Goal: Information Seeking & Learning: Understand process/instructions

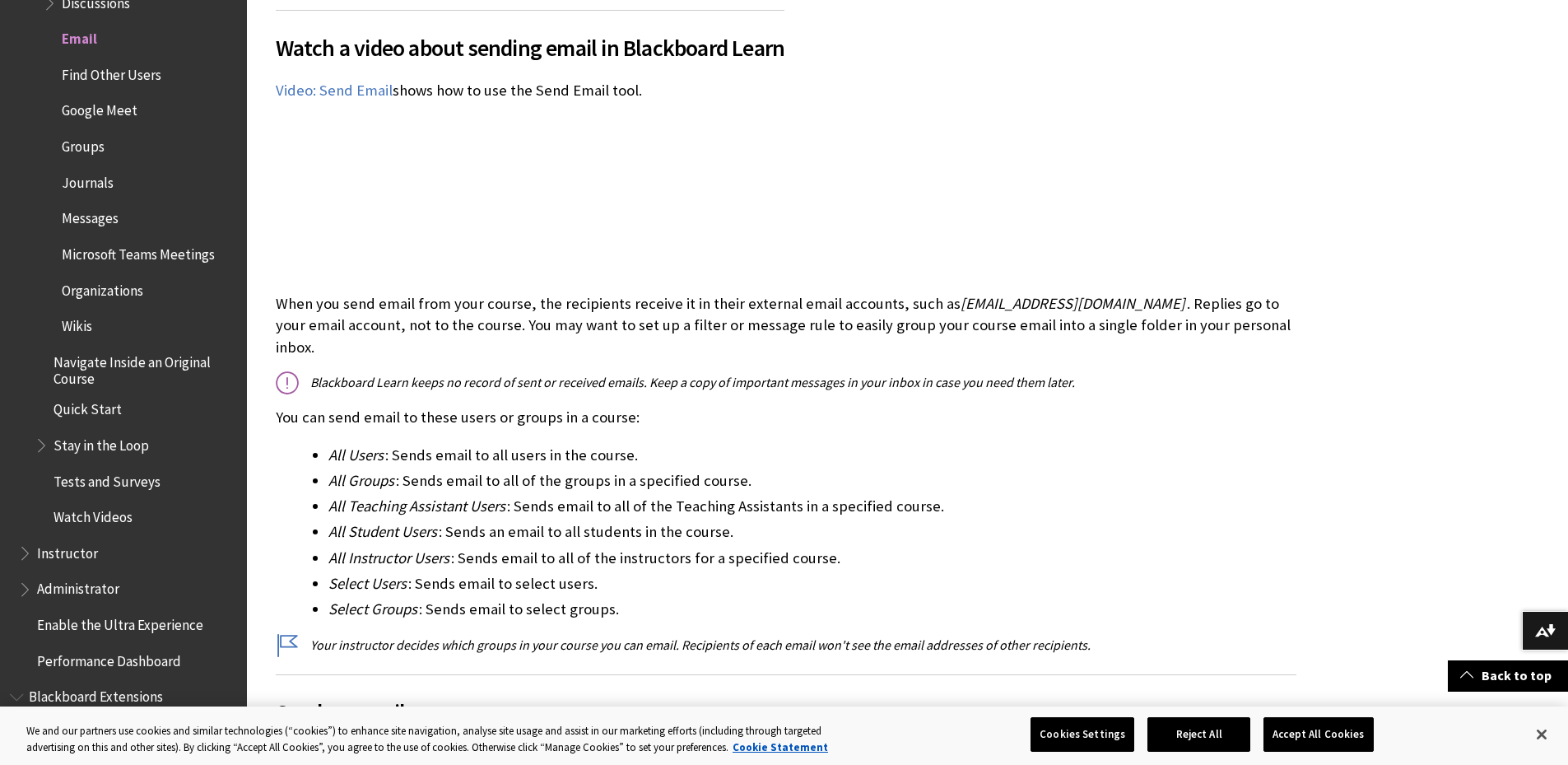
scroll to position [576, 0]
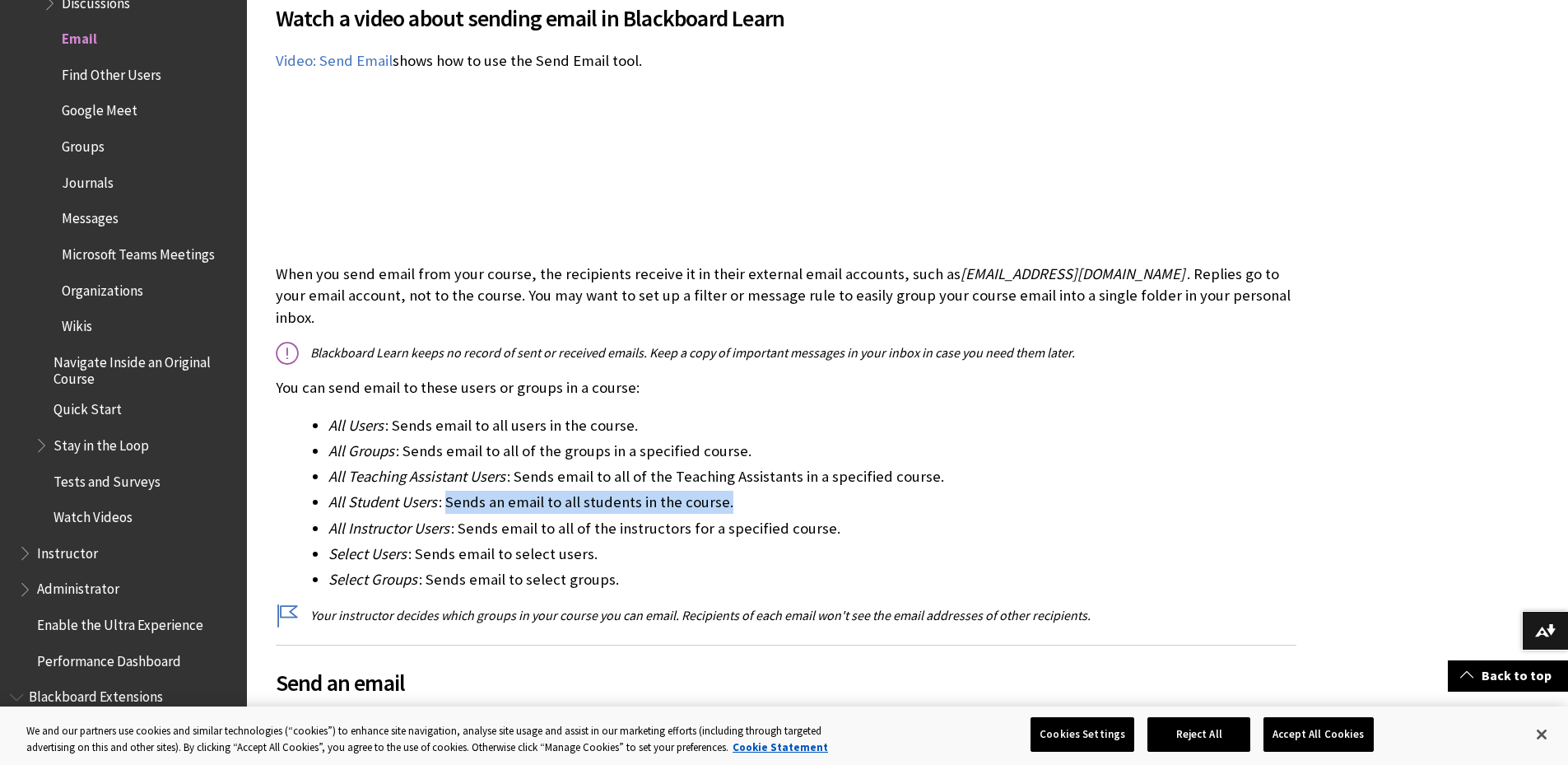
drag, startPoint x: 446, startPoint y: 479, endPoint x: 743, endPoint y: 479, distance: 297.0
click at [743, 491] on li "All Student Users : Sends an email to all students in the course." at bounding box center [813, 502] width 968 height 23
click at [668, 517] on li "All Instructor Users : Sends email to all of the instructors for a specified co…" at bounding box center [813, 528] width 968 height 23
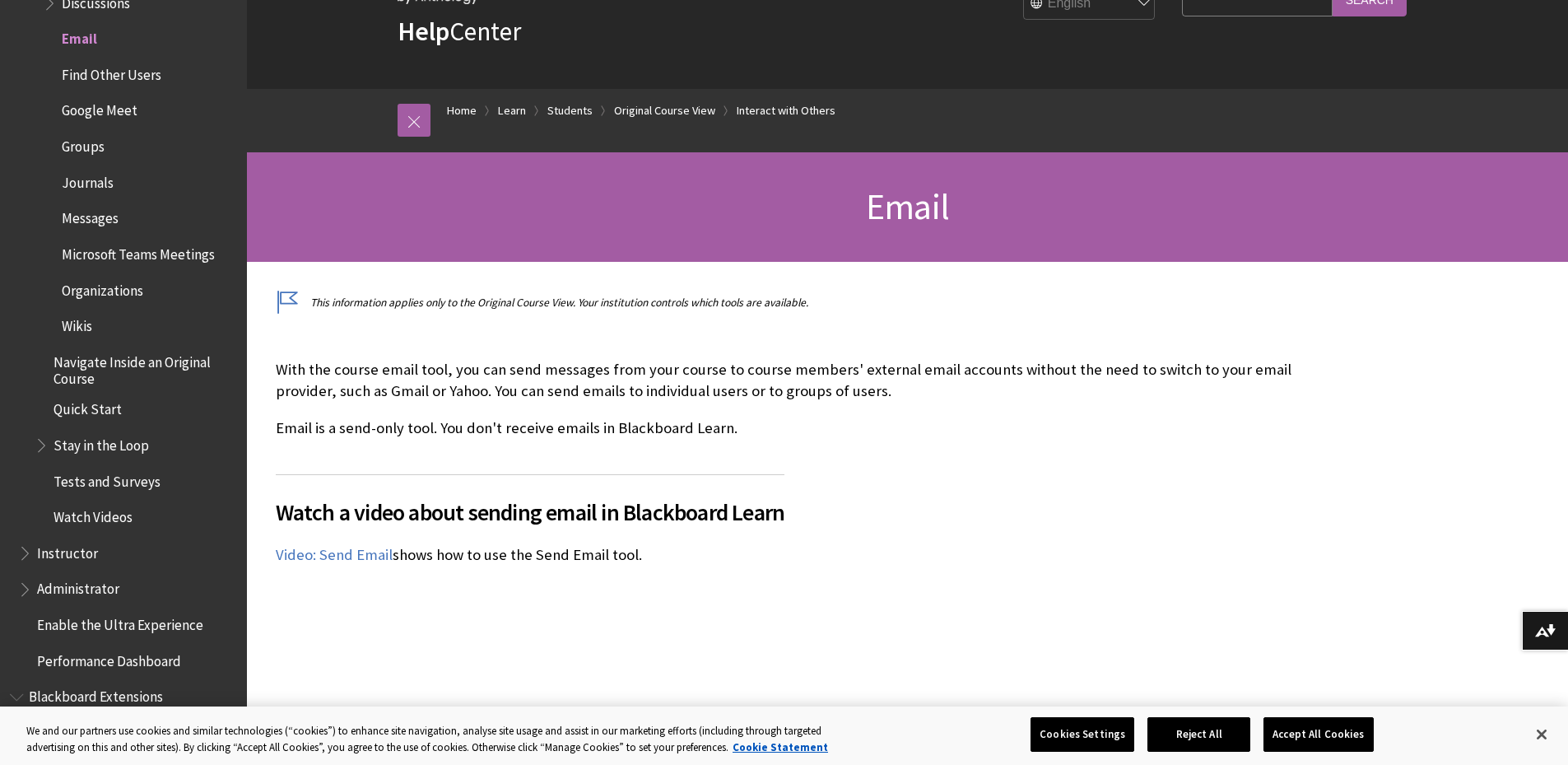
scroll to position [0, 0]
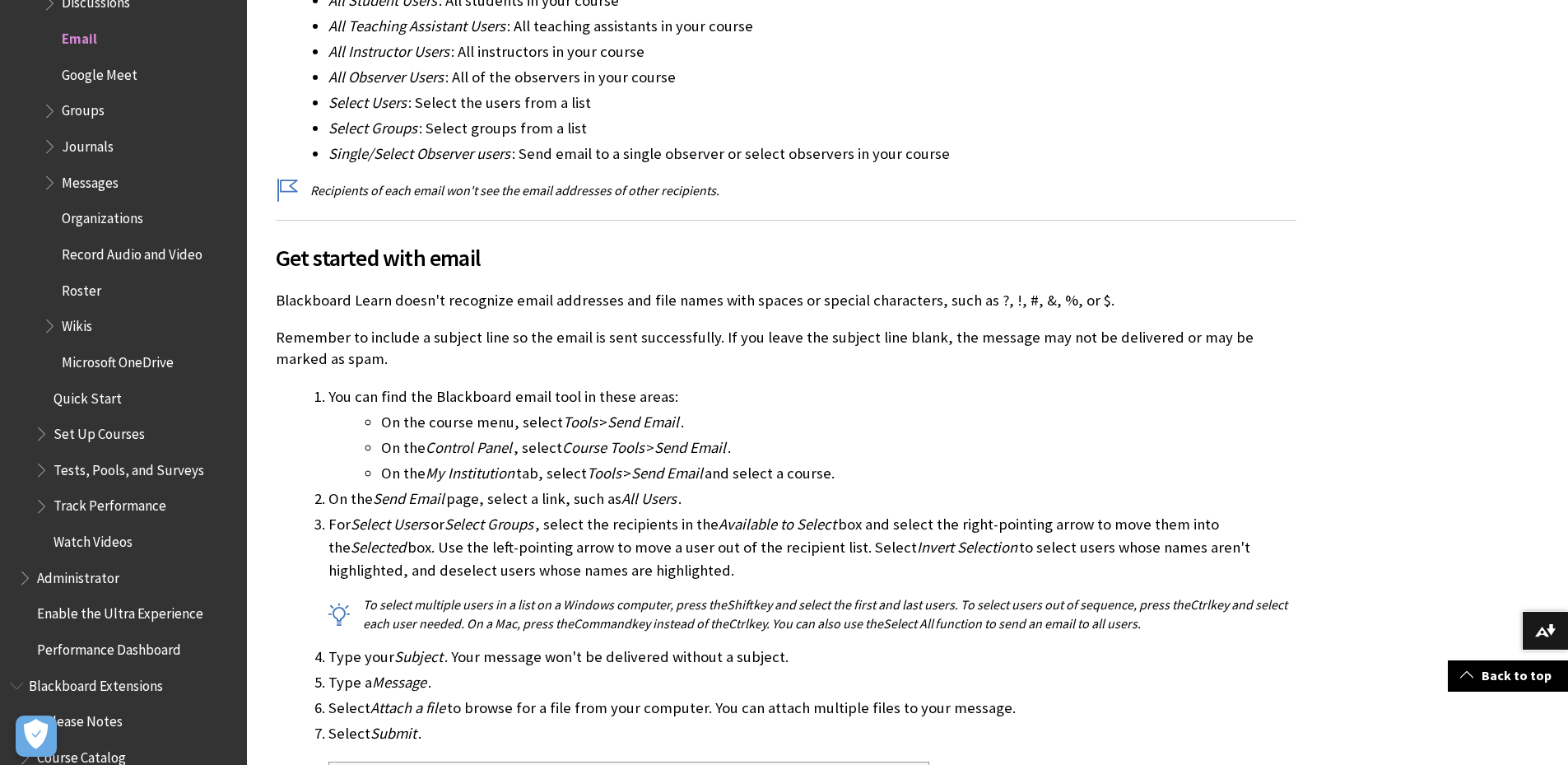
scroll to position [1153, 0]
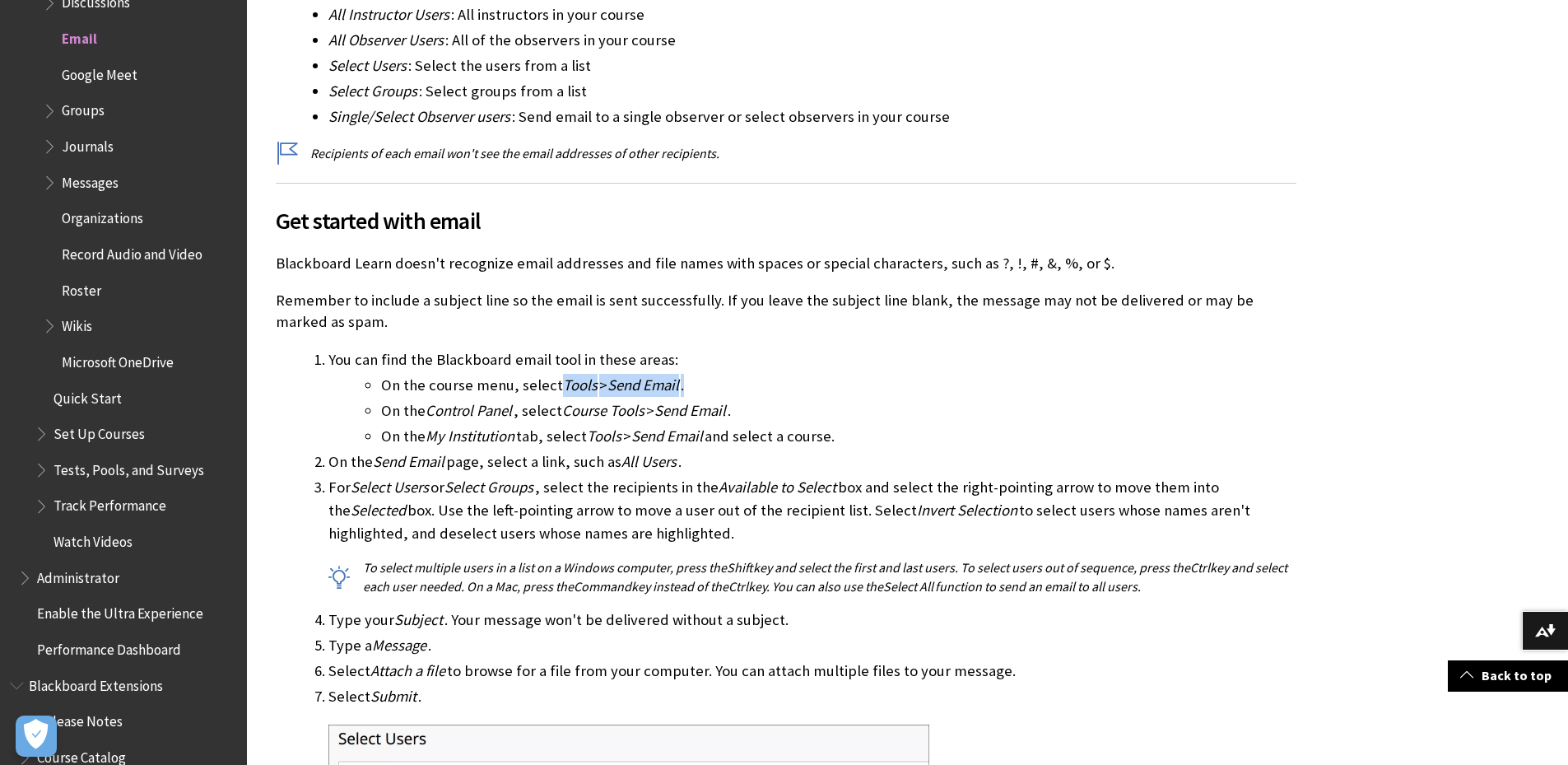
drag, startPoint x: 556, startPoint y: 384, endPoint x: 694, endPoint y: 386, distance: 138.0
click at [694, 386] on li "On the course menu, select Tools > Send Email ." at bounding box center [839, 385] width 916 height 23
copy li "Tools > Send Email ."
click at [378, 392] on ul "On the course menu, select Tools > Send Email . On the Control Panel , select C…" at bounding box center [813, 410] width 968 height 74
drag, startPoint x: 379, startPoint y: 389, endPoint x: 696, endPoint y: 389, distance: 317.0
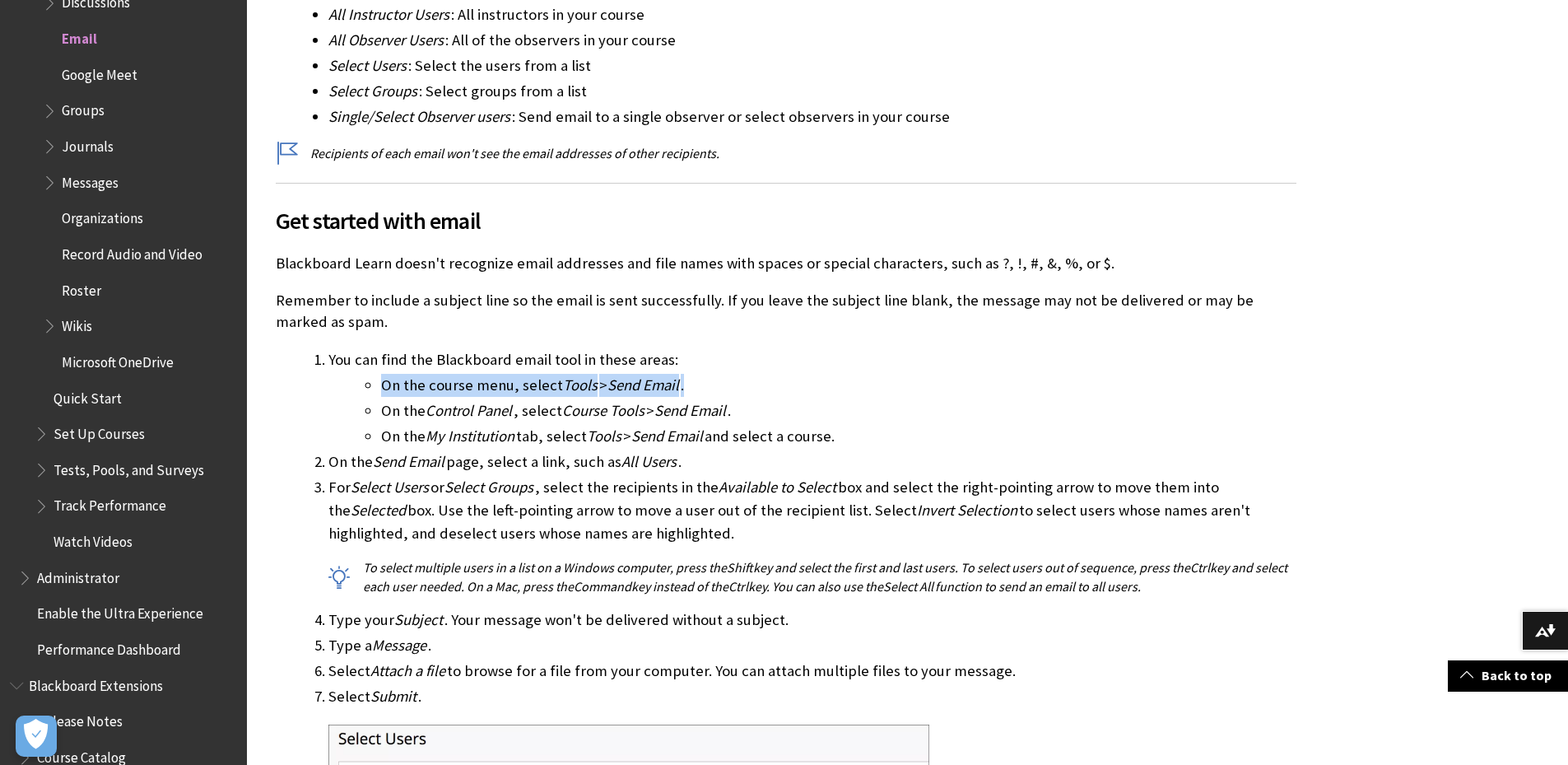
click at [696, 389] on ul "On the course menu, select Tools > Send Email . On the Control Panel , select C…" at bounding box center [813, 410] width 968 height 74
copy li "On the course menu, select Tools > Send Email ."
click at [818, 429] on li "On the My Institution tab, select Tools > Send Email and select a course." at bounding box center [839, 436] width 916 height 23
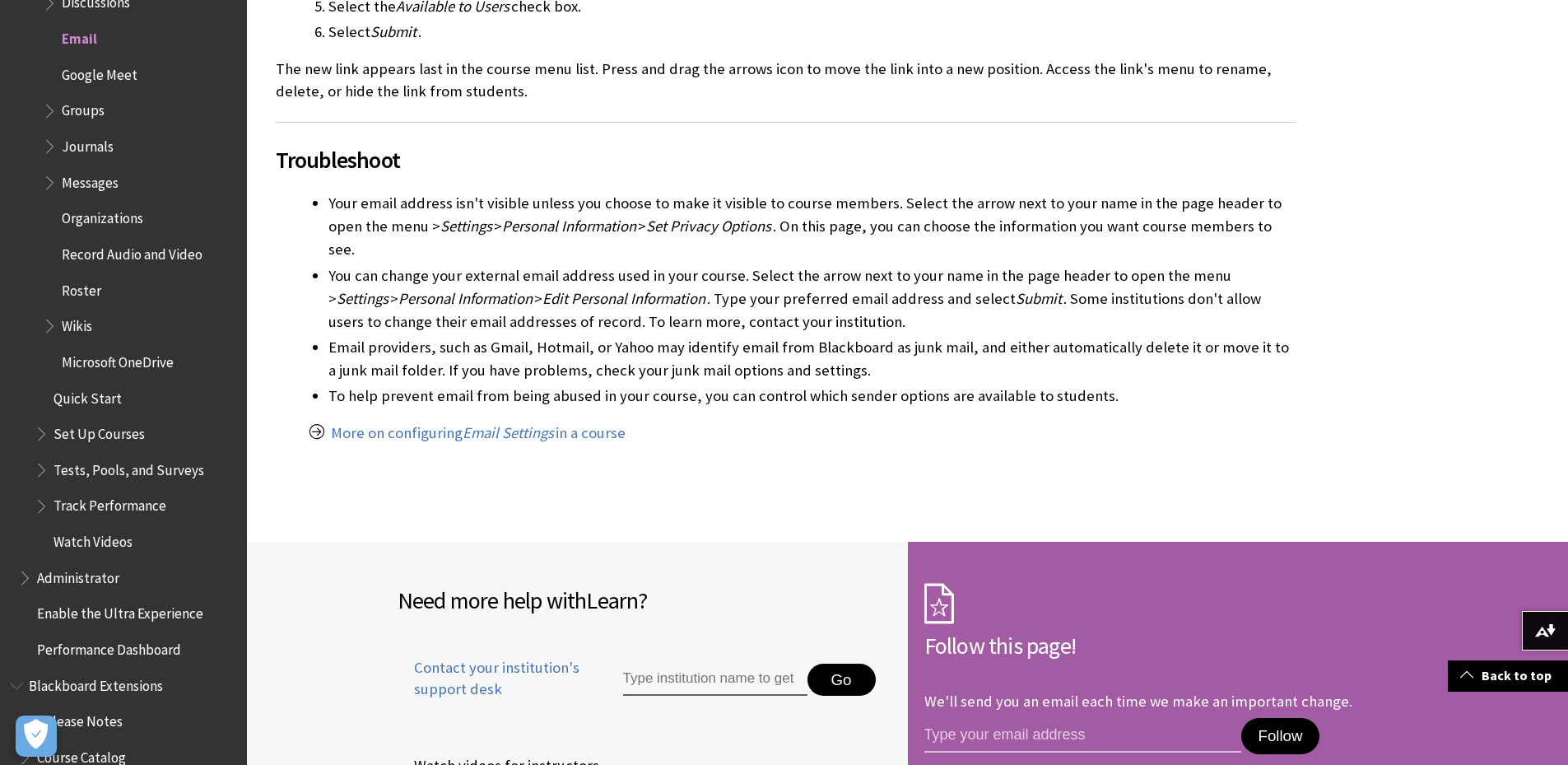
scroll to position [3047, 0]
